Goal: Information Seeking & Learning: Find specific fact

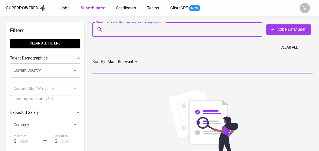
click at [125, 32] on input "Search for a job title, company or other keywords" at bounding box center [178, 30] width 147 height 10
paste input "[PERSON_NAME]"
type input "[PERSON_NAME]"
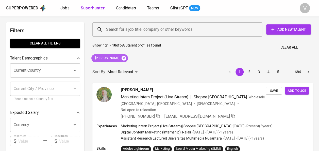
click at [125, 57] on icon at bounding box center [123, 58] width 5 height 5
click at [121, 29] on input "Search for a job title, company or other keywords" at bounding box center [178, 30] width 147 height 10
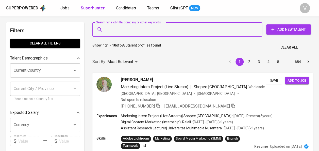
click at [121, 29] on input "Search for a job title, company or other keywords" at bounding box center [178, 30] width 147 height 10
paste input "[PERSON_NAME] Bakara"
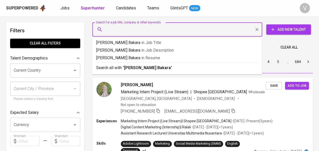
type input "[PERSON_NAME] Bakara"
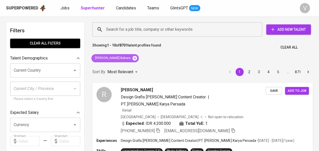
click at [132, 58] on icon at bounding box center [135, 58] width 6 height 6
click at [122, 28] on input "Search for a job title, company or other keywords" at bounding box center [178, 30] width 147 height 10
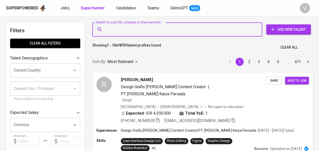
click at [122, 28] on input "Search for a job title, company or other keywords" at bounding box center [178, 30] width 147 height 10
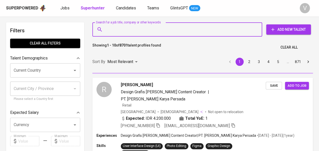
paste input "[PERSON_NAME]"
type input "[PERSON_NAME]"
